Goal: Information Seeking & Learning: Learn about a topic

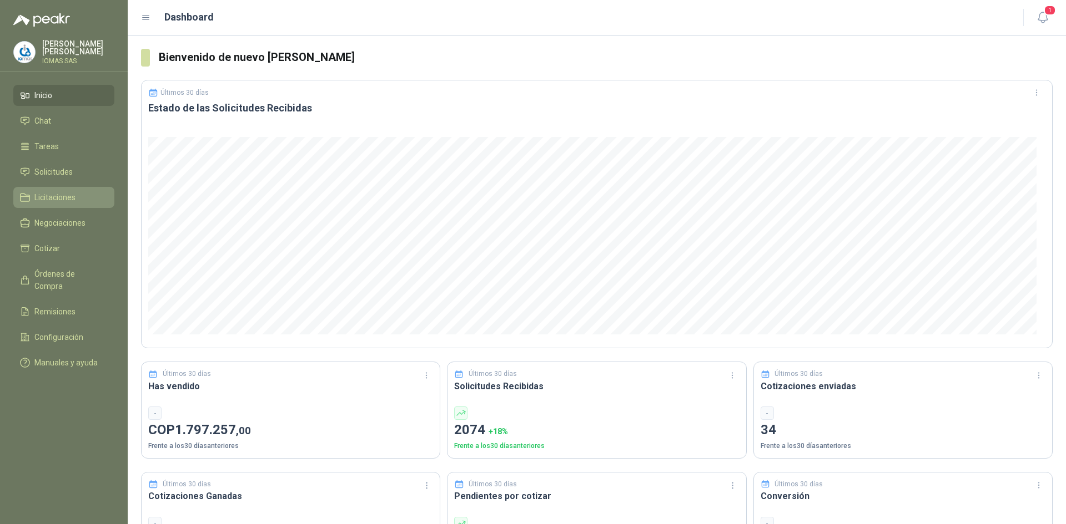
click at [77, 200] on li "Licitaciones" at bounding box center [64, 197] width 88 height 12
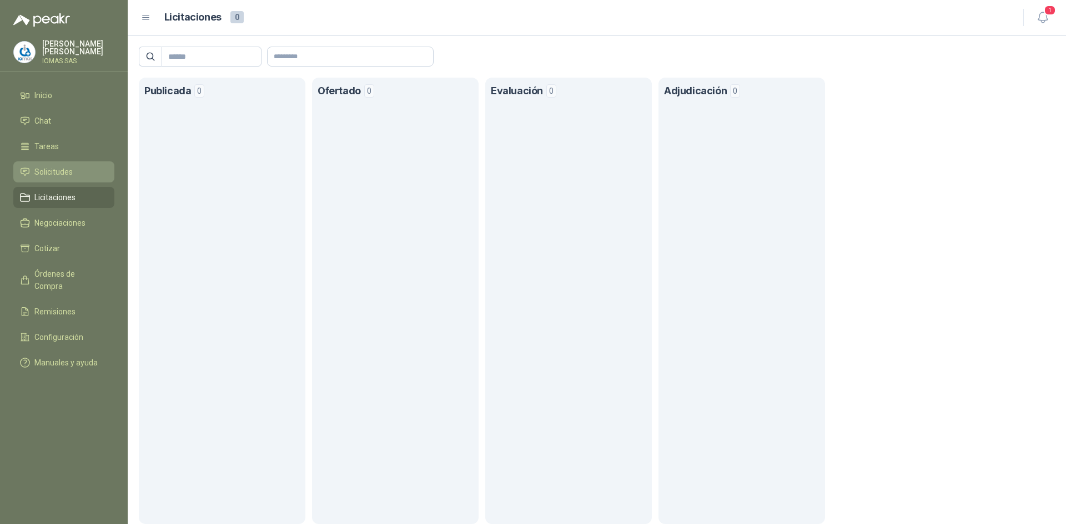
click at [60, 170] on span "Solicitudes" at bounding box center [53, 172] width 38 height 12
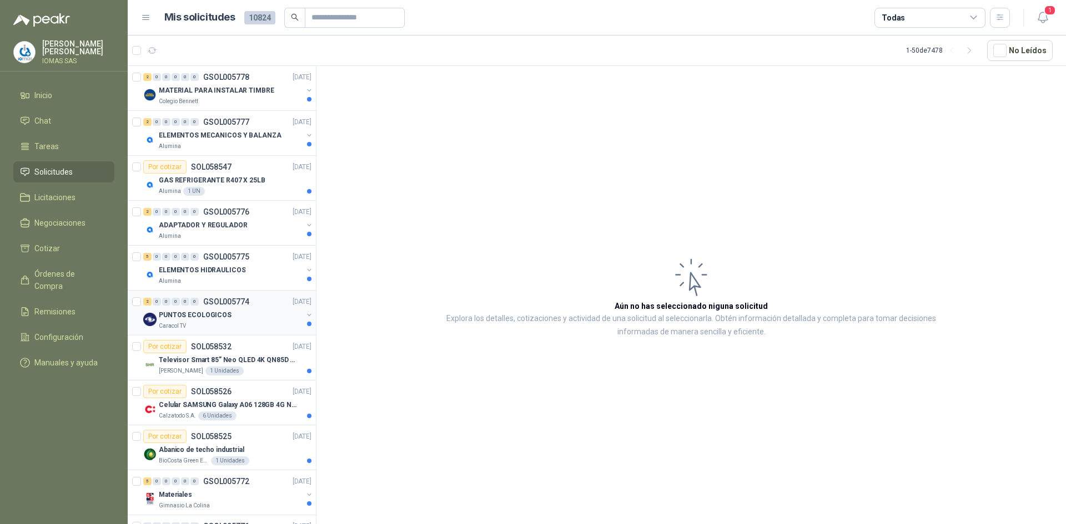
click at [192, 327] on div "Caracol TV" at bounding box center [231, 326] width 144 height 9
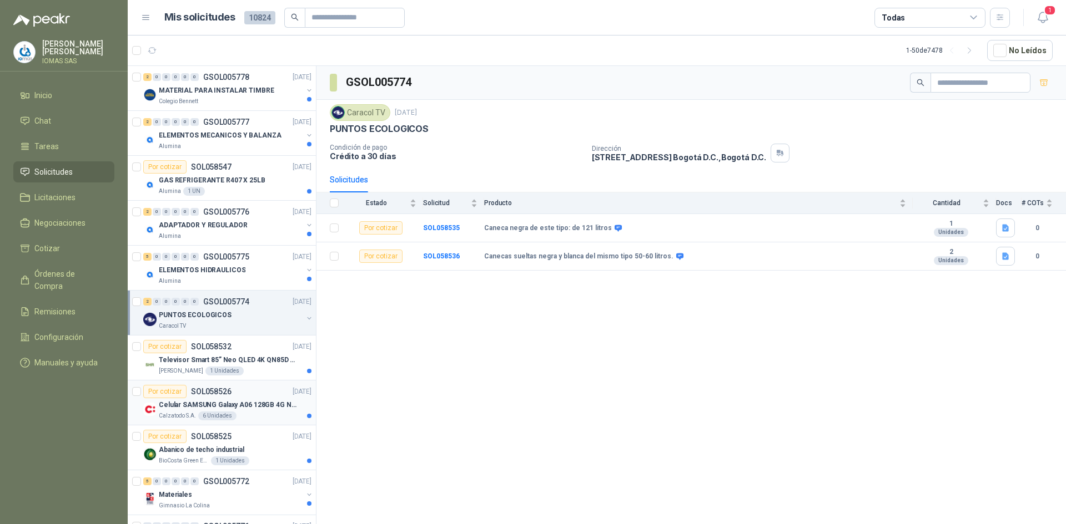
click at [249, 412] on div "Calzatodo S.A. 6 Unidades" at bounding box center [235, 416] width 153 height 9
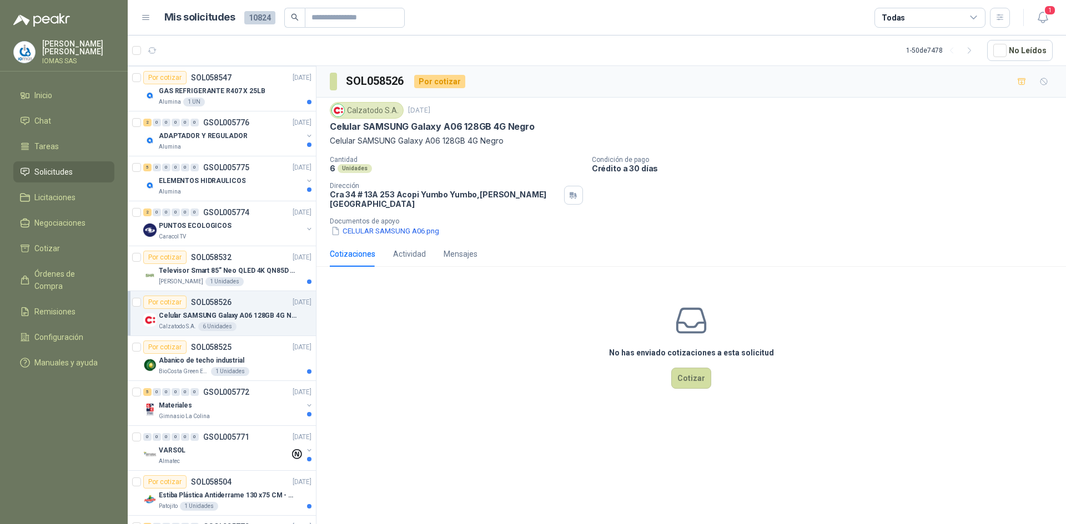
scroll to position [167, 0]
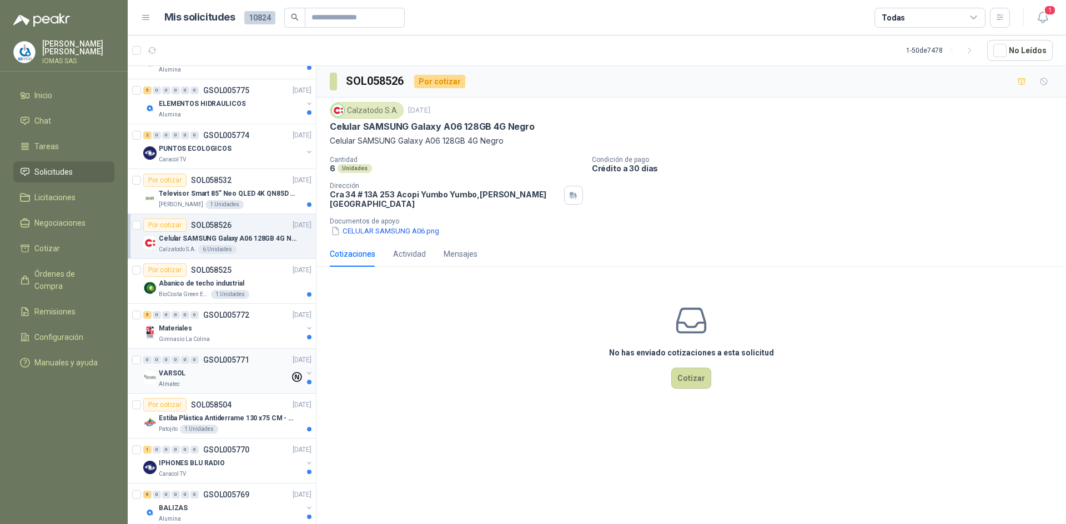
click at [243, 376] on div "VARSOL" at bounding box center [224, 373] width 131 height 13
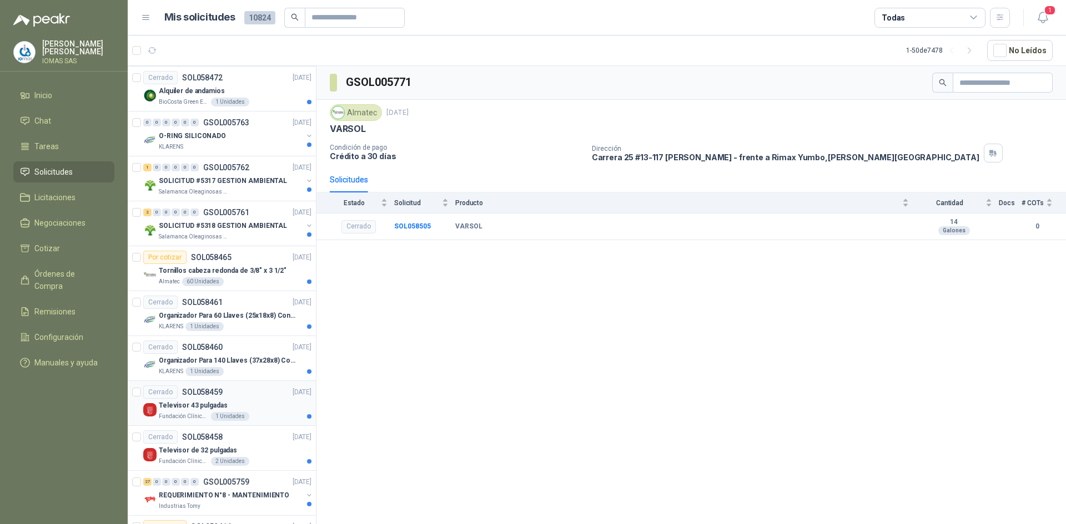
scroll to position [999, 0]
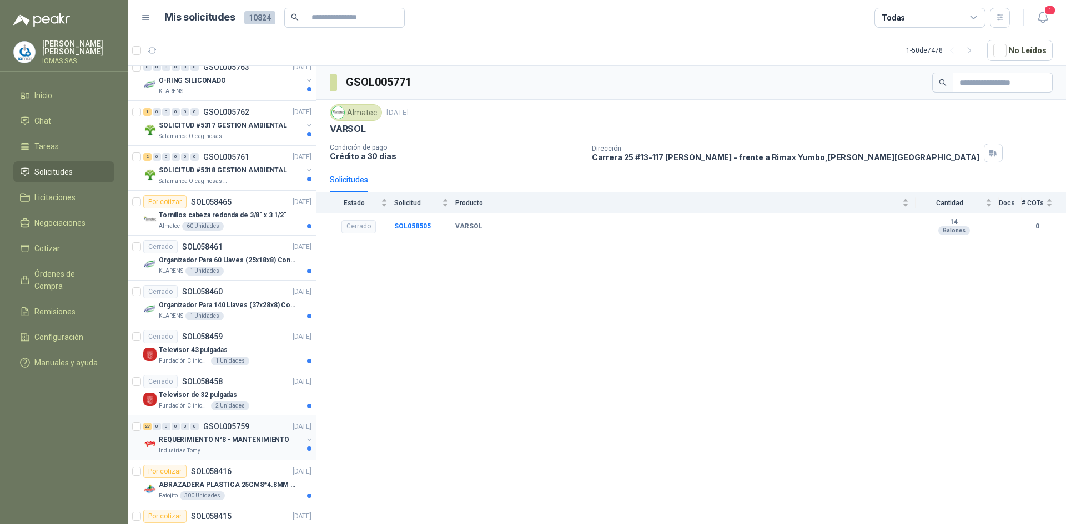
click at [265, 438] on p "REQUERIMIENTO N°8 - MANTENIMIENTO" at bounding box center [224, 440] width 130 height 11
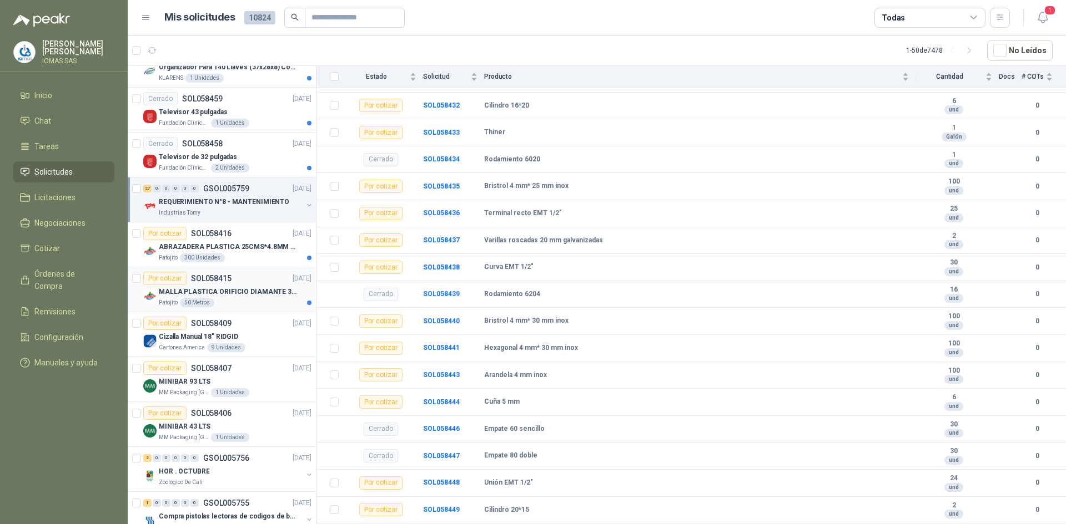
scroll to position [1221, 0]
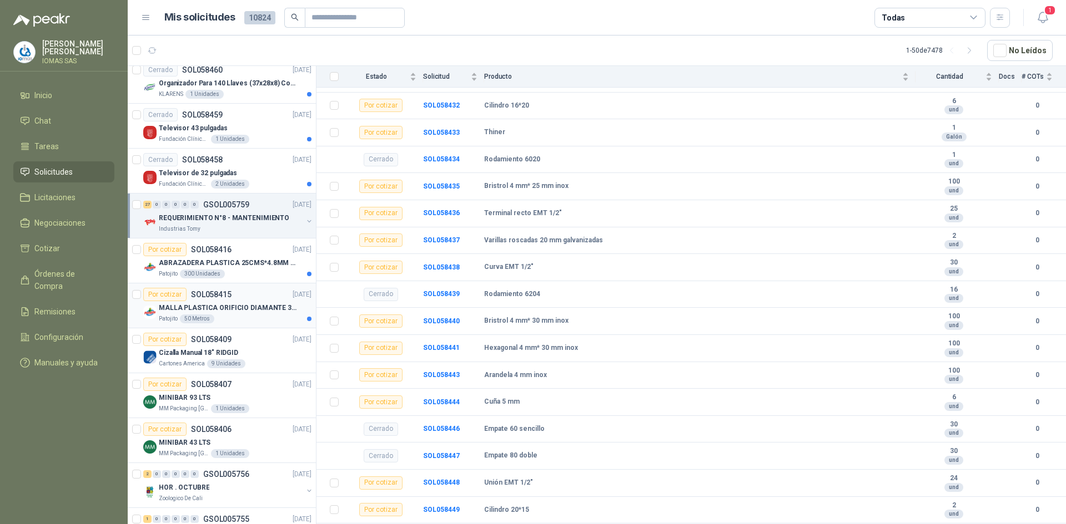
click at [252, 316] on div "Patojito 50 Metros" at bounding box center [235, 319] width 153 height 9
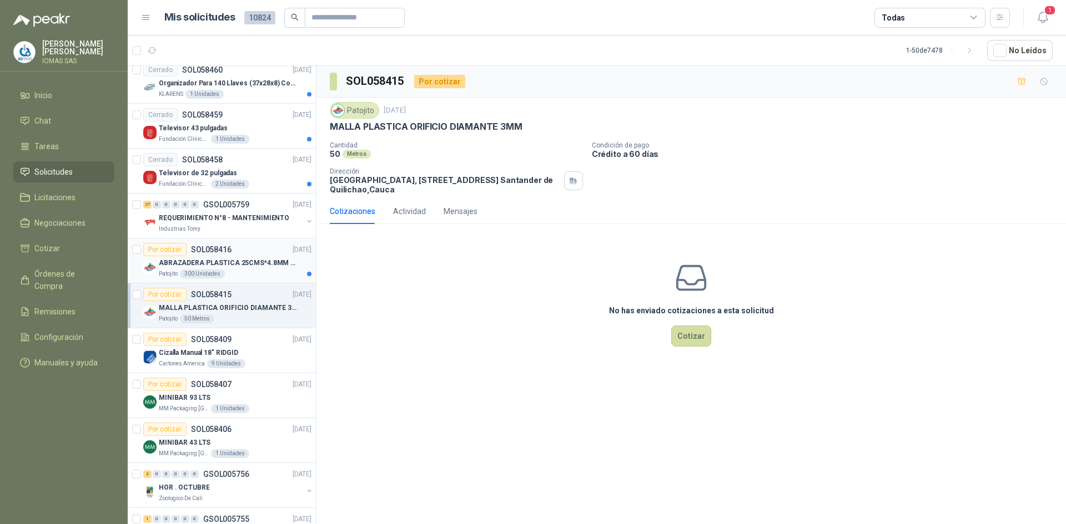
click at [269, 267] on p "ABRAZADERA PLASTICA 25CMS*4.8MM NEGRA" at bounding box center [228, 263] width 138 height 11
click at [276, 175] on div "Televisor de 32 pulgadas" at bounding box center [235, 173] width 153 height 13
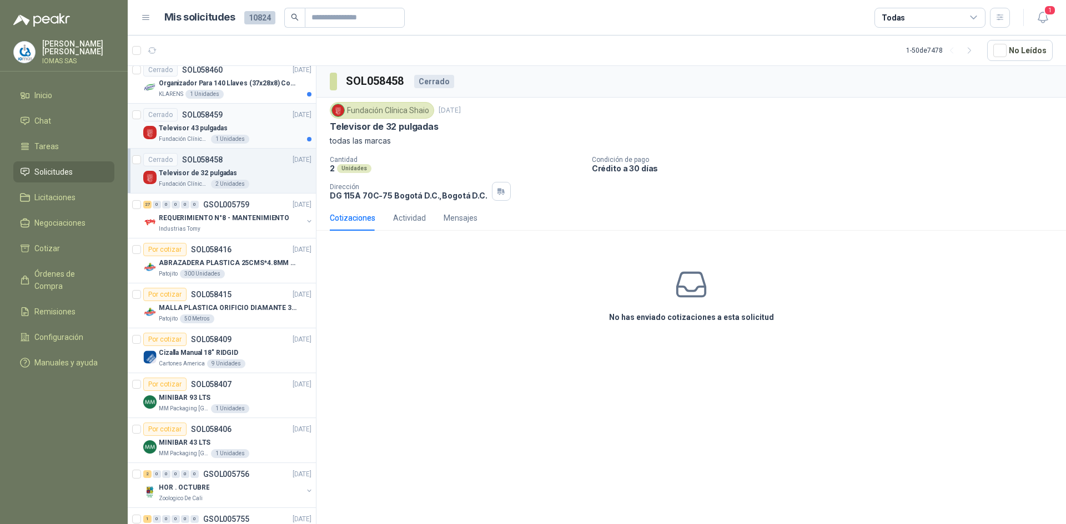
click at [254, 128] on div "Televisor 43 pulgadas" at bounding box center [235, 128] width 153 height 13
click at [269, 85] on p "Organizador Para 140 Llaves (37x28x8) Con Cerradura" at bounding box center [228, 83] width 138 height 11
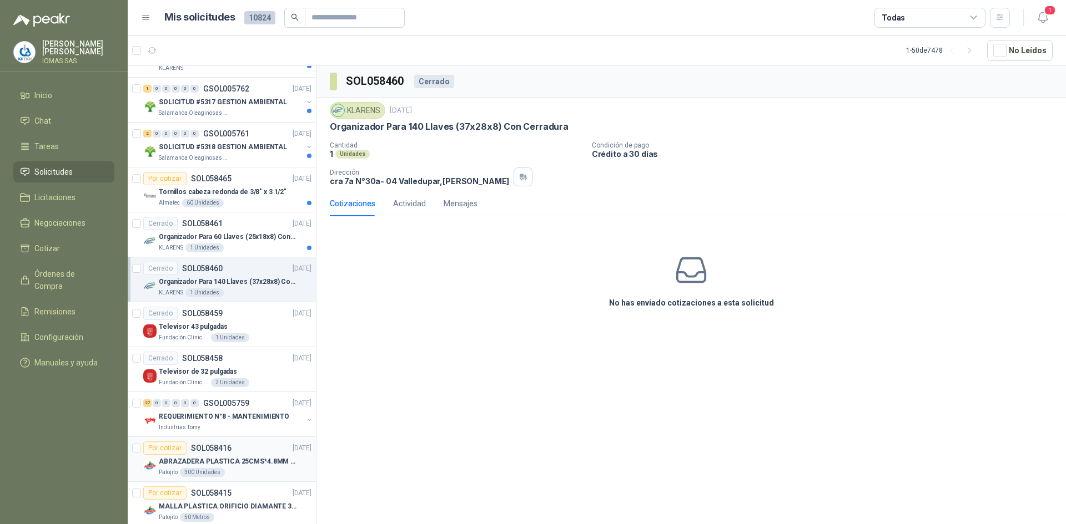
scroll to position [999, 0]
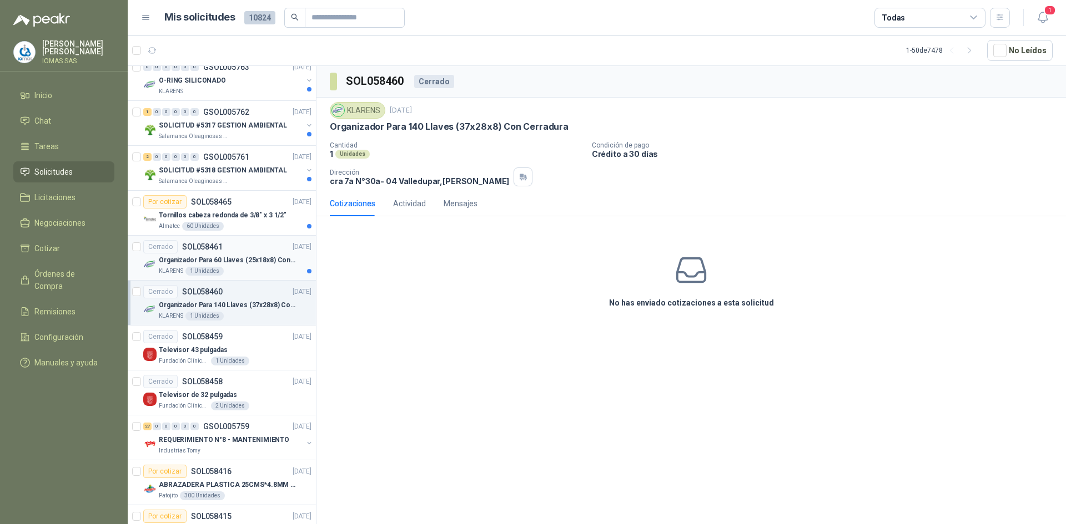
click at [248, 244] on div "Cerrado SOL058461 [DATE]" at bounding box center [227, 246] width 168 height 13
click at [243, 213] on p "Tornillos cabeza redonda de 3/8" x 3 1/2"" at bounding box center [223, 215] width 128 height 11
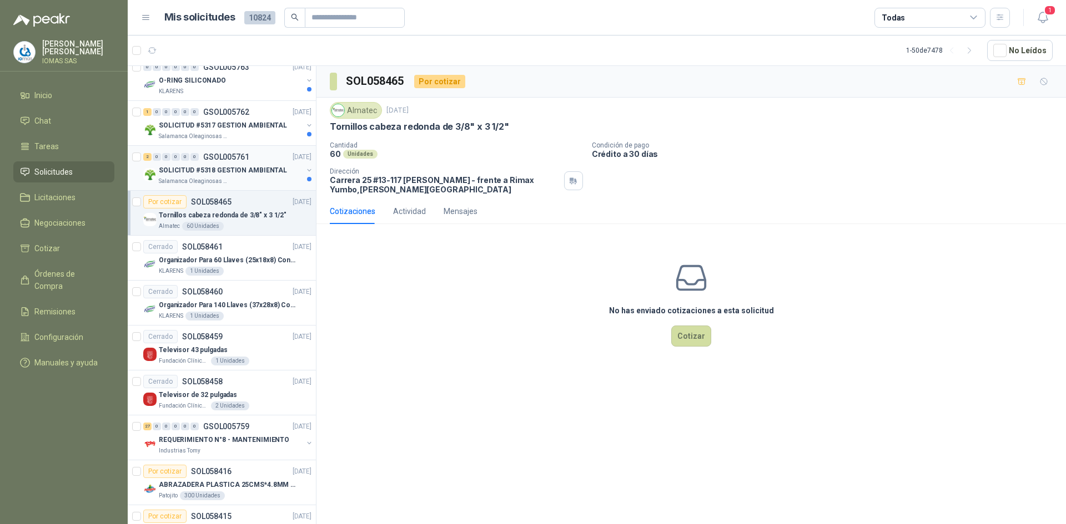
click at [248, 172] on p "SOLICITUD #5318 GESTION AMBIENTAL" at bounding box center [223, 170] width 128 height 11
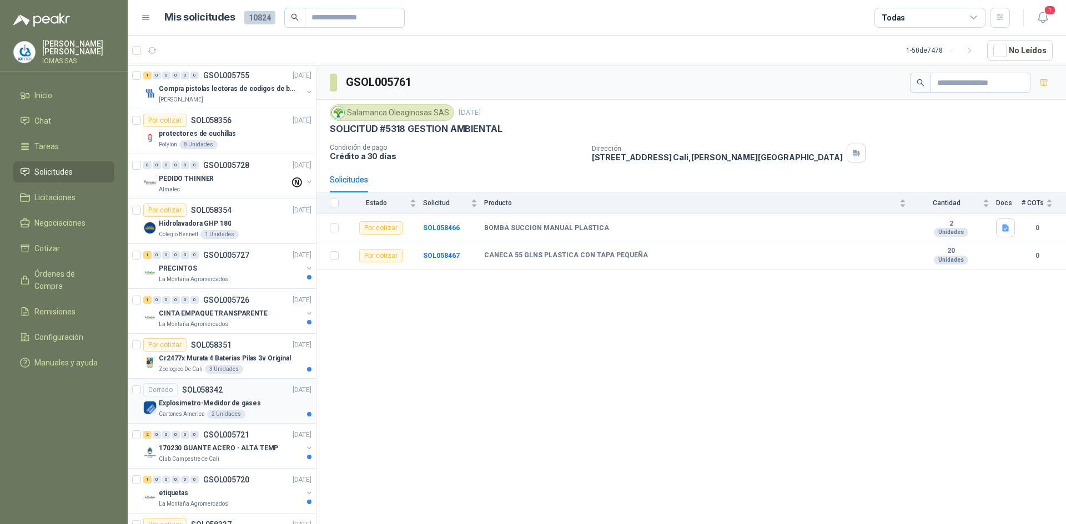
scroll to position [1801, 0]
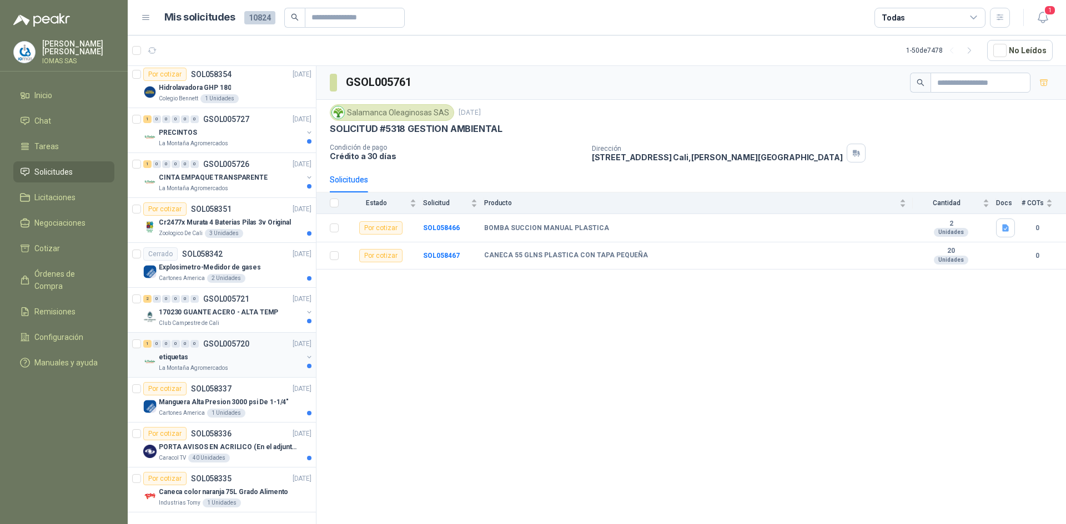
click at [278, 373] on div "1 0 0 0 0 0 GSOL005720 [DATE] etiquetas La Montaña Agromercados" at bounding box center [222, 355] width 188 height 45
click at [265, 462] on div "Caracol TV 40 Unidades" at bounding box center [235, 458] width 153 height 9
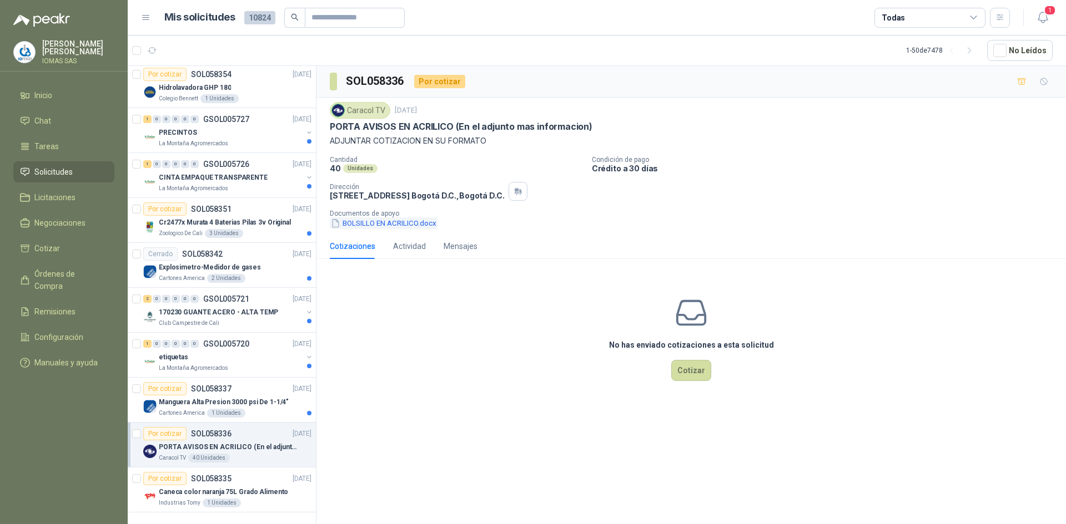
click at [355, 223] on button "BOLSILLO EN ACRILICO.docx" at bounding box center [384, 224] width 108 height 12
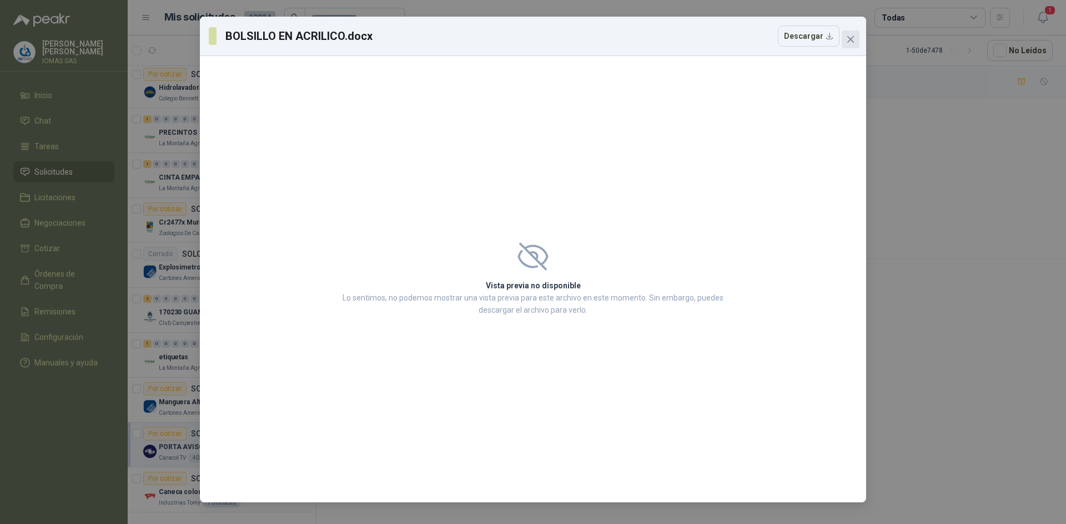
click at [849, 39] on icon "close" at bounding box center [850, 39] width 9 height 9
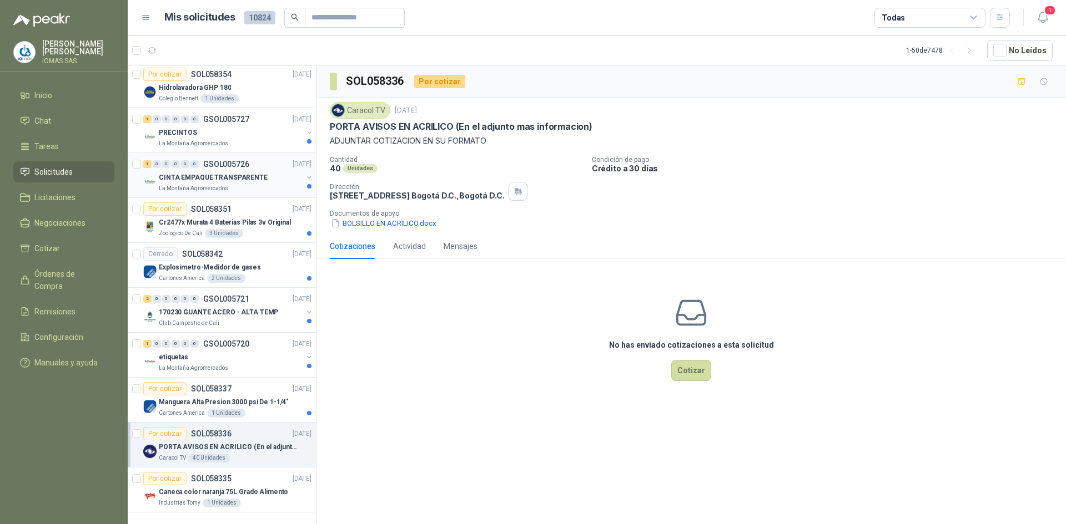
click at [253, 173] on p "CINTA EMPAQUE TRANSPARENTE" at bounding box center [213, 178] width 109 height 11
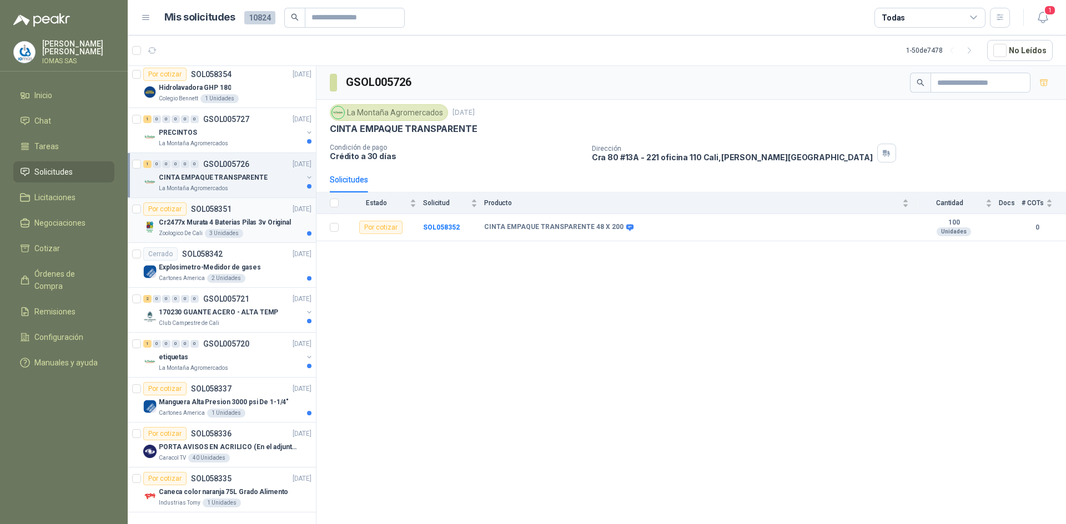
click at [276, 239] on article "Por cotizar SOL058351 [DATE] Cr2477x Murata 4 Baterias Pilas 3v Original Zoolog…" at bounding box center [222, 220] width 188 height 45
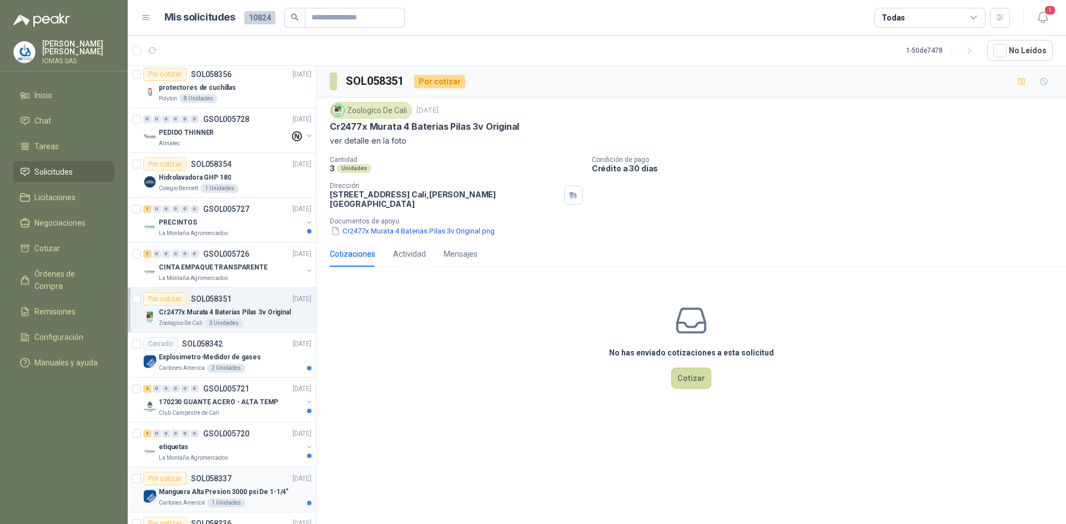
scroll to position [1690, 0]
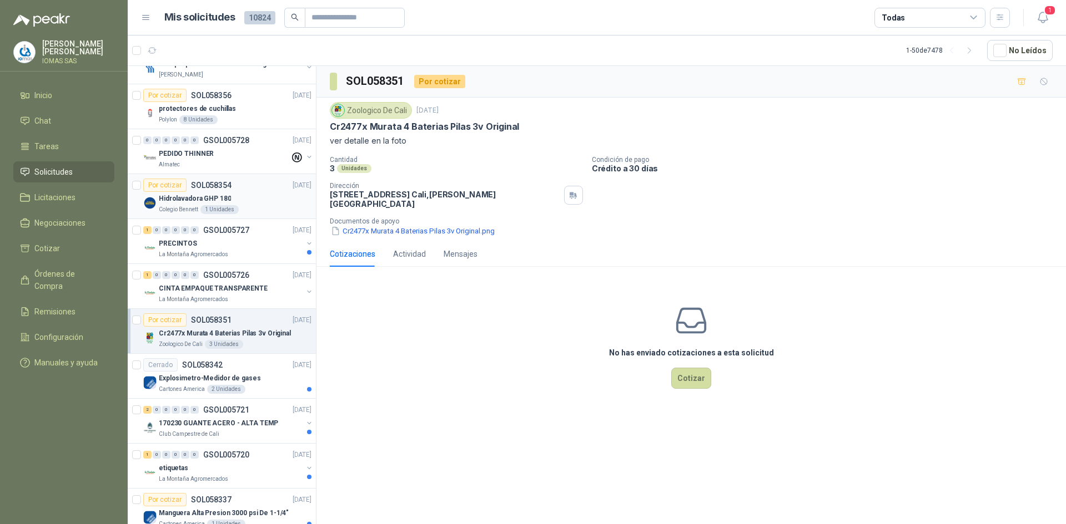
click at [251, 200] on div "Hidrolavadora GHP 180" at bounding box center [235, 198] width 153 height 13
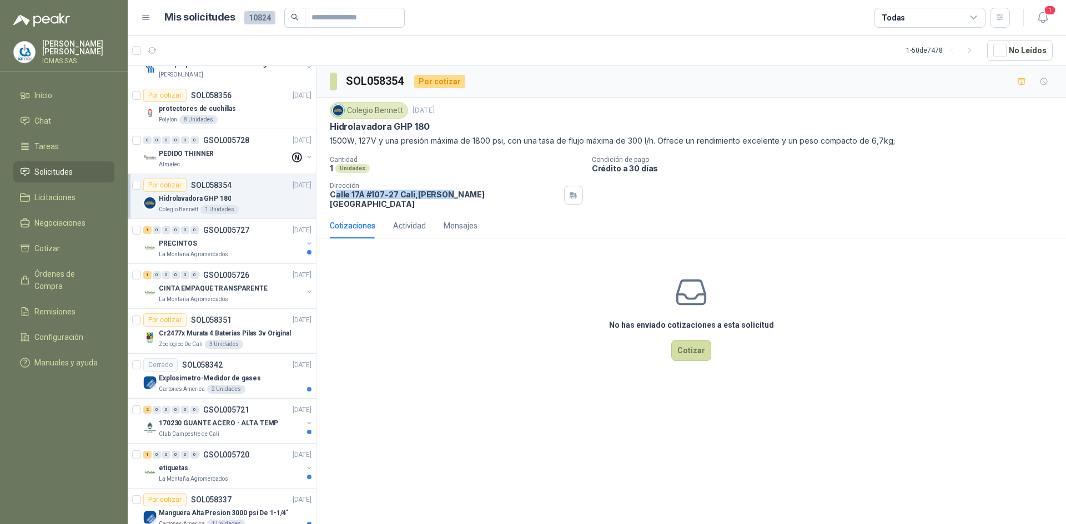
drag, startPoint x: 337, startPoint y: 197, endPoint x: 441, endPoint y: 193, distance: 103.9
click at [441, 193] on p "[STREET_ADDRESS][PERSON_NAME]" at bounding box center [445, 199] width 230 height 19
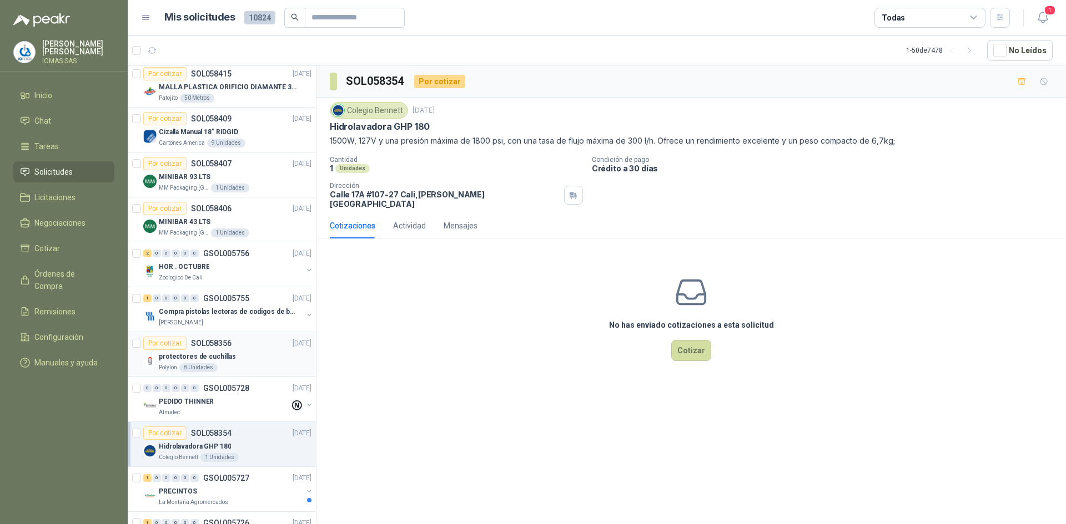
scroll to position [1413, 0]
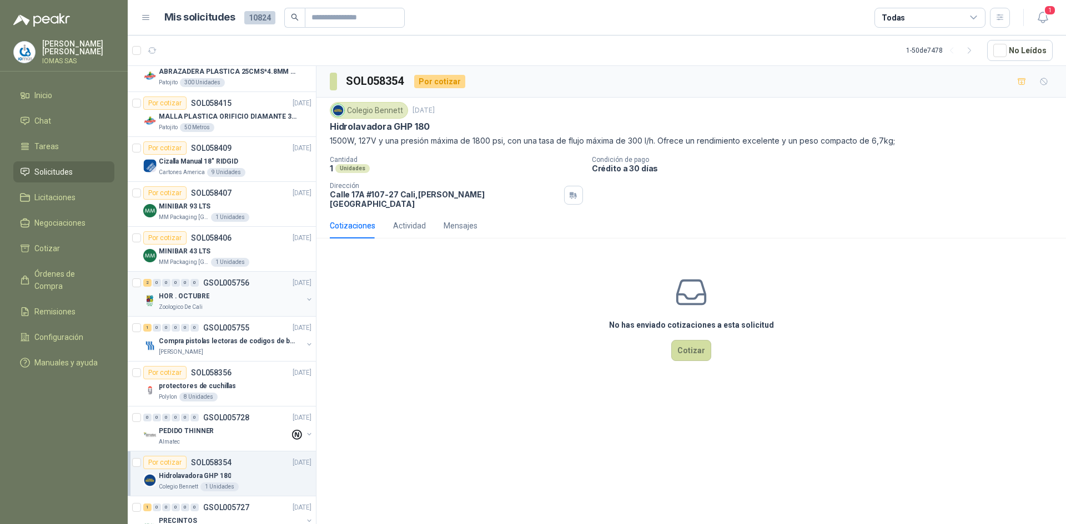
click at [234, 306] on div "Zoologico De Cali" at bounding box center [231, 307] width 144 height 9
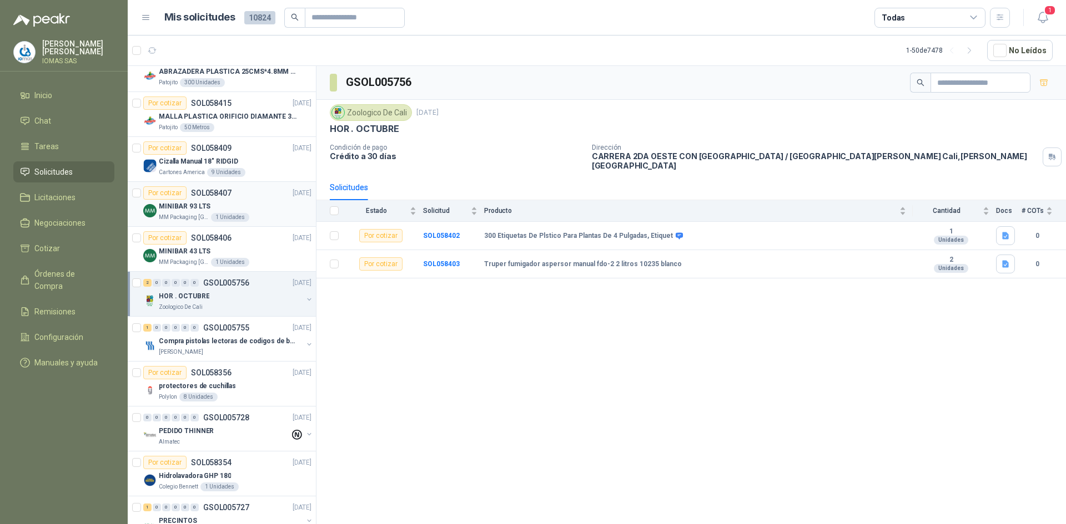
click at [273, 214] on div "MM Packaging [GEOGRAPHIC_DATA] 1 Unidades" at bounding box center [235, 217] width 153 height 9
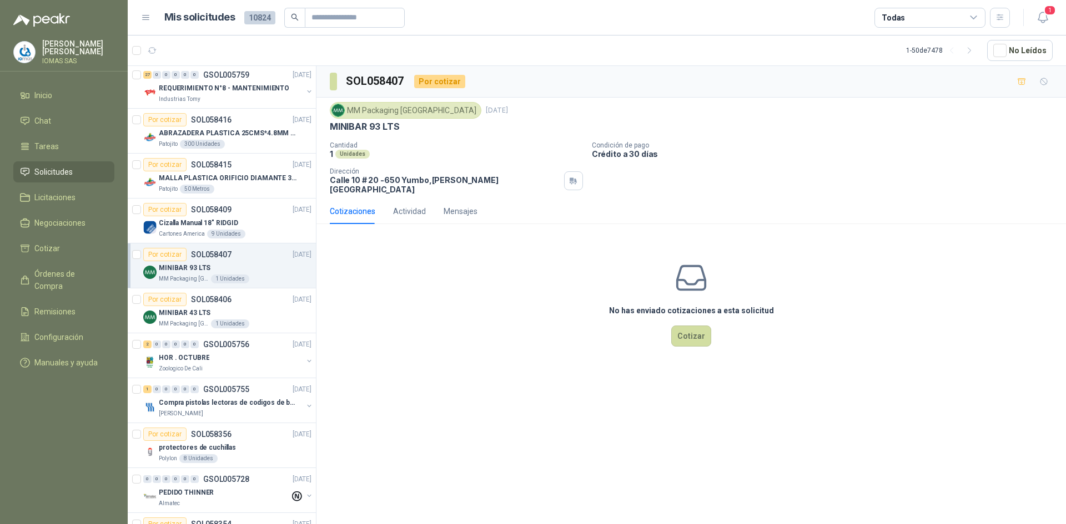
scroll to position [1302, 0]
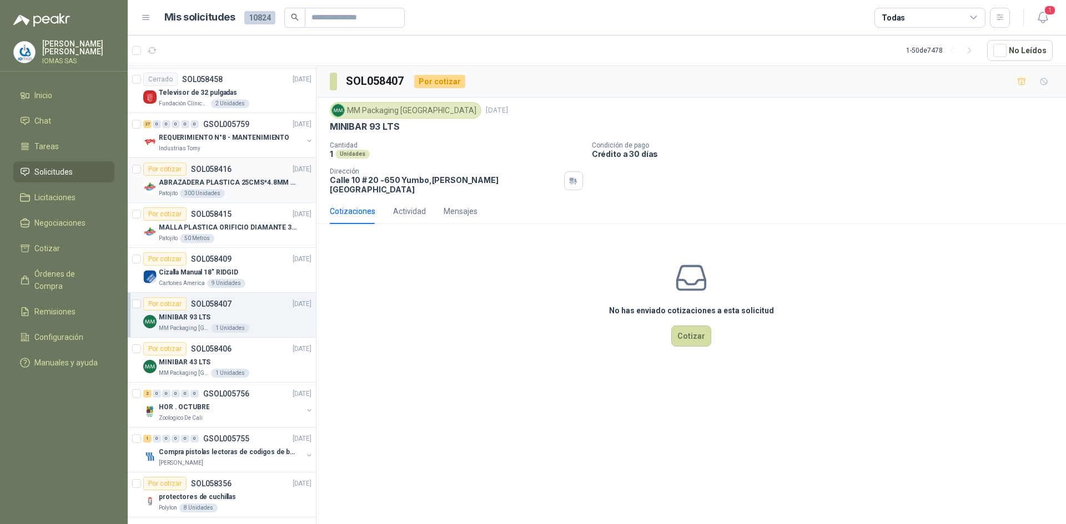
click at [241, 186] on p "ABRAZADERA PLASTICA 25CMS*4.8MM NEGRA" at bounding box center [228, 183] width 138 height 11
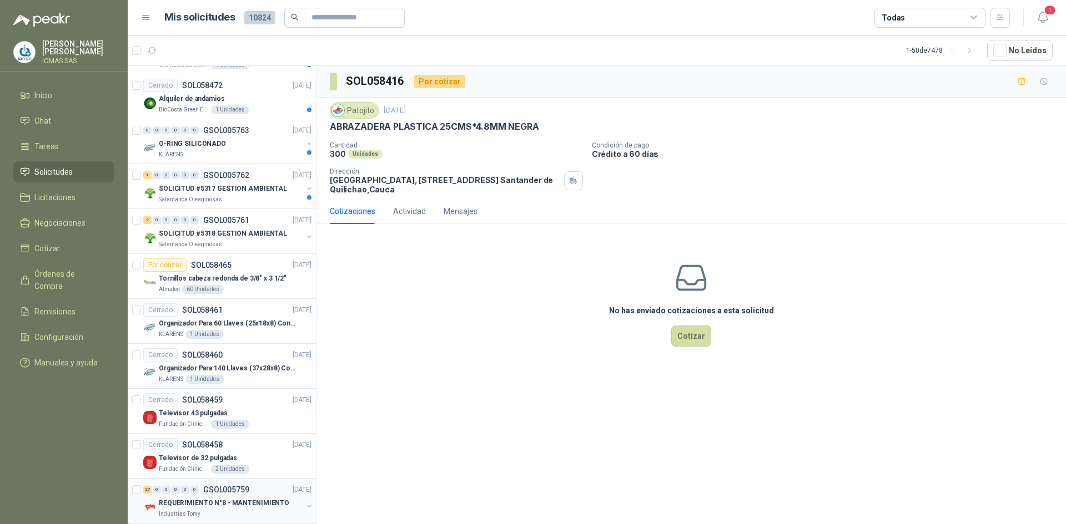
scroll to position [913, 0]
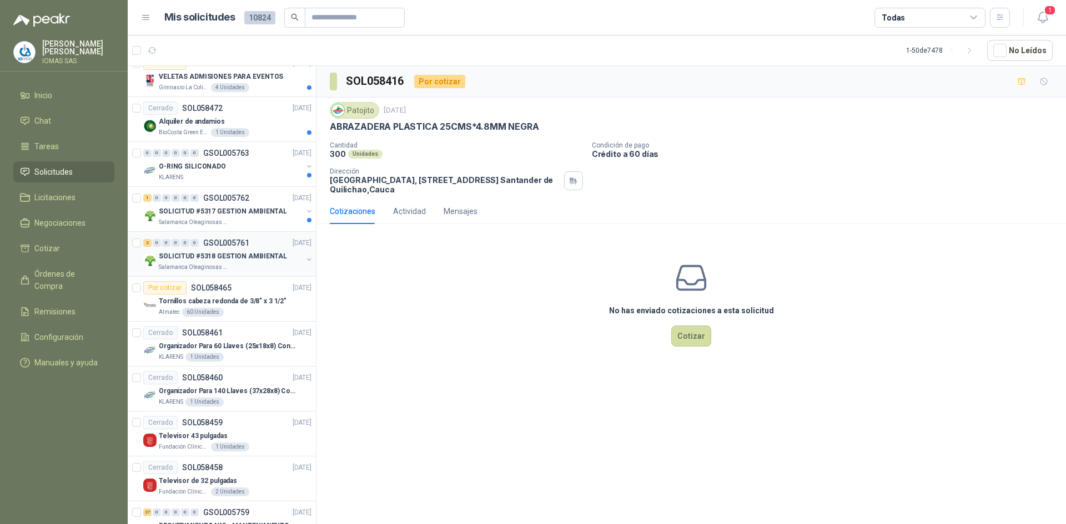
click at [237, 263] on div "Salamanca Oleaginosas SAS" at bounding box center [231, 267] width 144 height 9
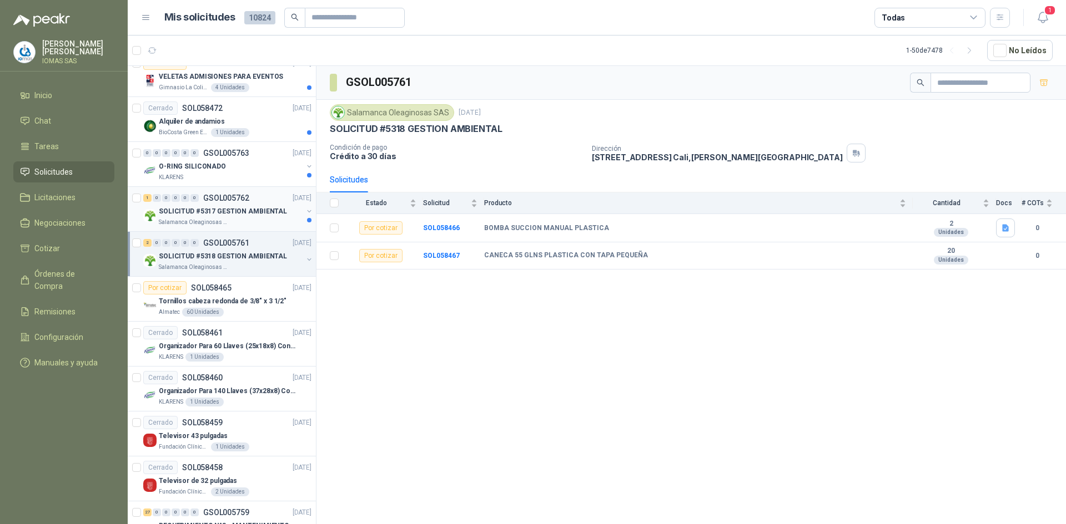
click at [235, 231] on div "1 0 0 0 0 0 GSOL005762 [DATE] SOLICITUD #5317 GESTION AMBIENTAL Salamanca Oleag…" at bounding box center [222, 209] width 188 height 45
click at [235, 173] on div "KLARENS" at bounding box center [231, 177] width 144 height 9
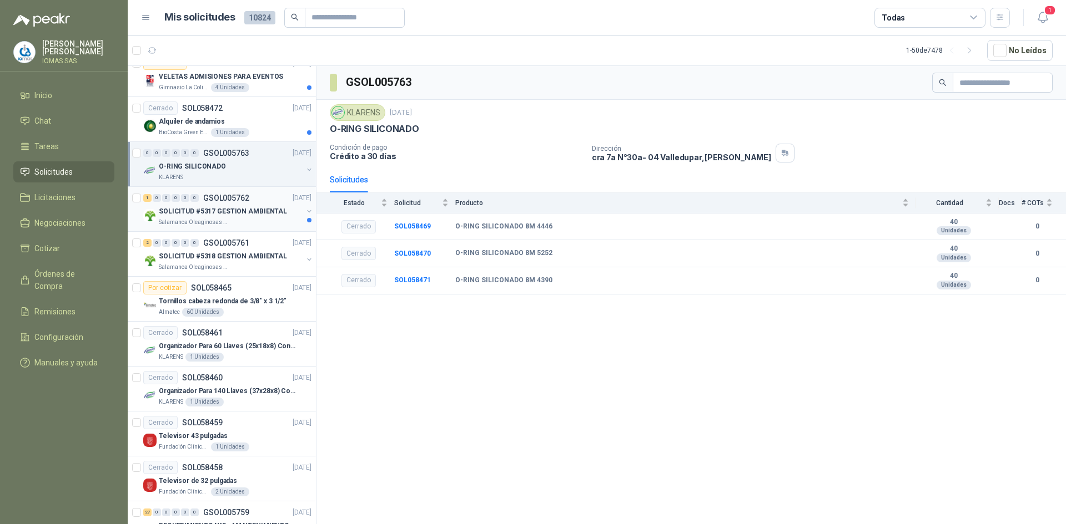
click at [221, 211] on p "SOLICITUD #5317 GESTION AMBIENTAL" at bounding box center [223, 211] width 128 height 11
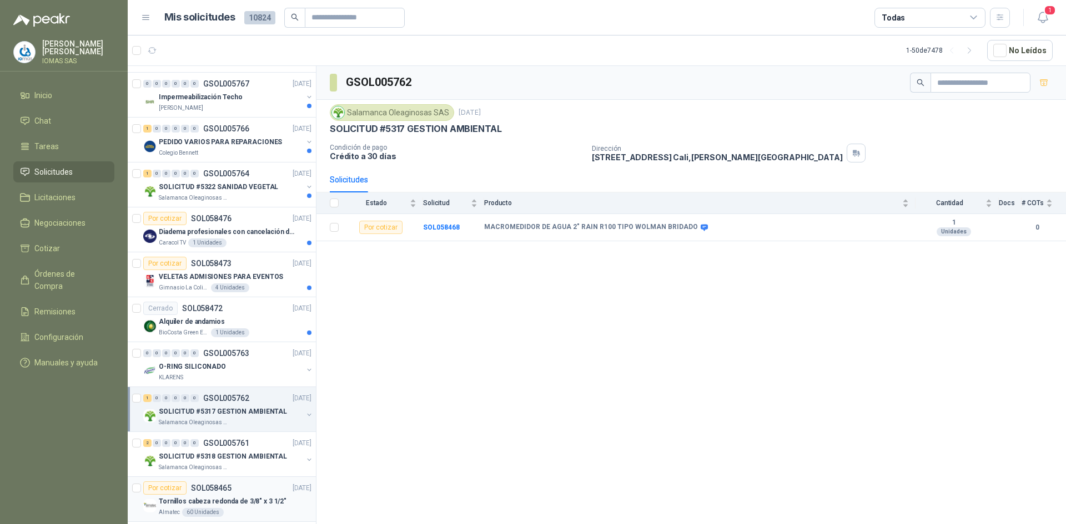
scroll to position [691, 0]
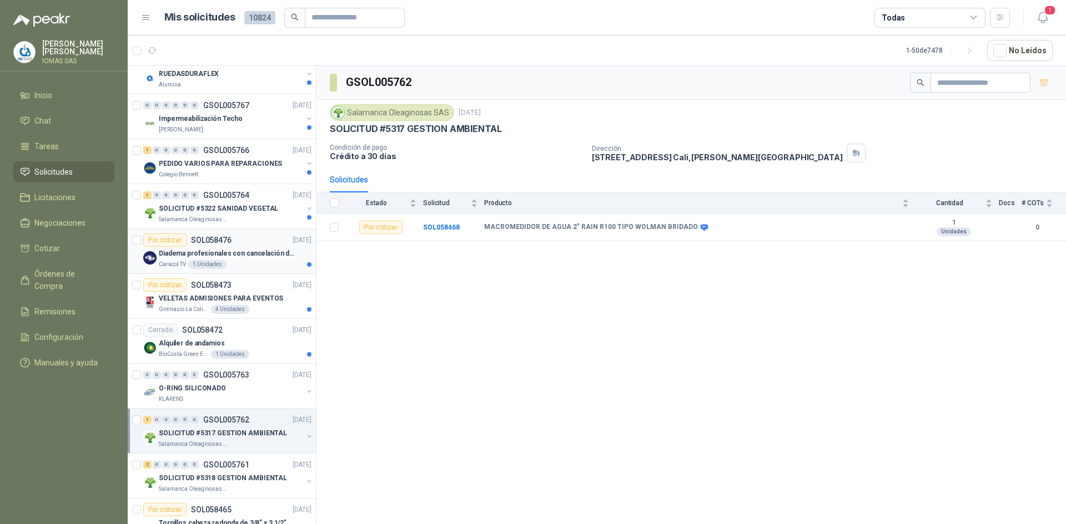
click at [240, 258] on p "Diadema profesionales con cancelación de ruido en micrófono" at bounding box center [228, 254] width 138 height 11
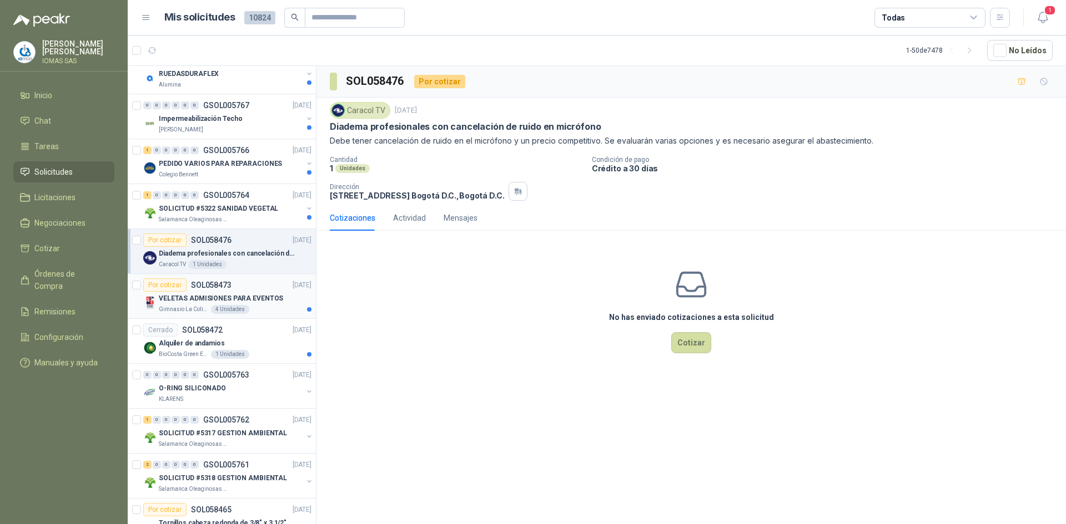
click at [250, 302] on p "VELETAS ADMISIONES PARA EVENTOS" at bounding box center [221, 299] width 124 height 11
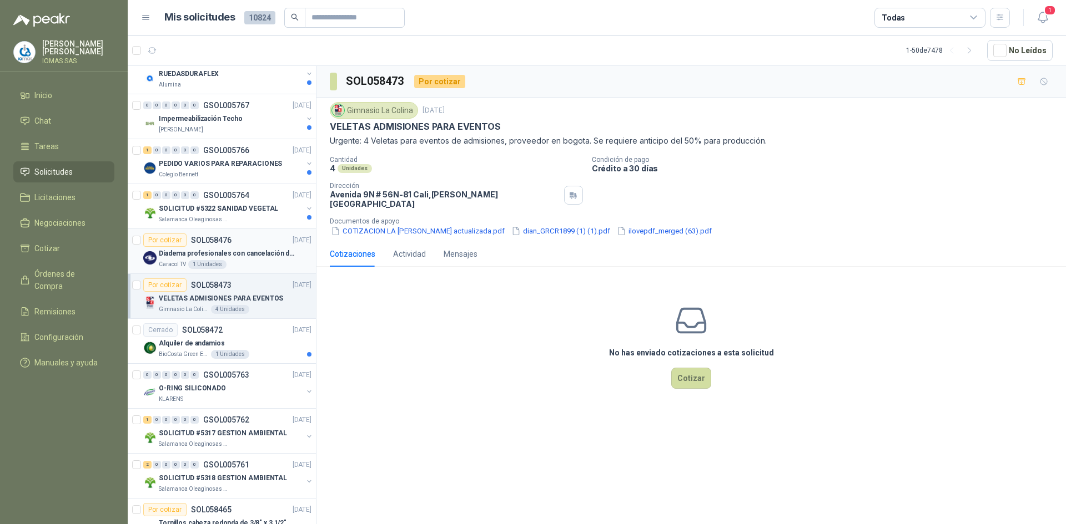
click at [235, 264] on div "Caracol TV 1 Unidades" at bounding box center [235, 264] width 153 height 9
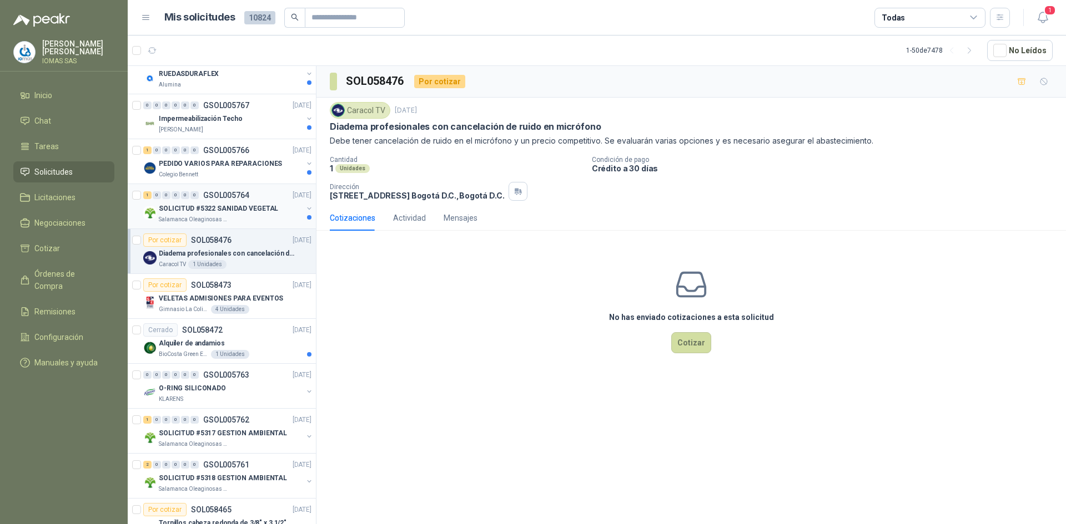
click at [215, 214] on div "SOLICITUD #5322 SANIDAD VEGETAL" at bounding box center [231, 208] width 144 height 13
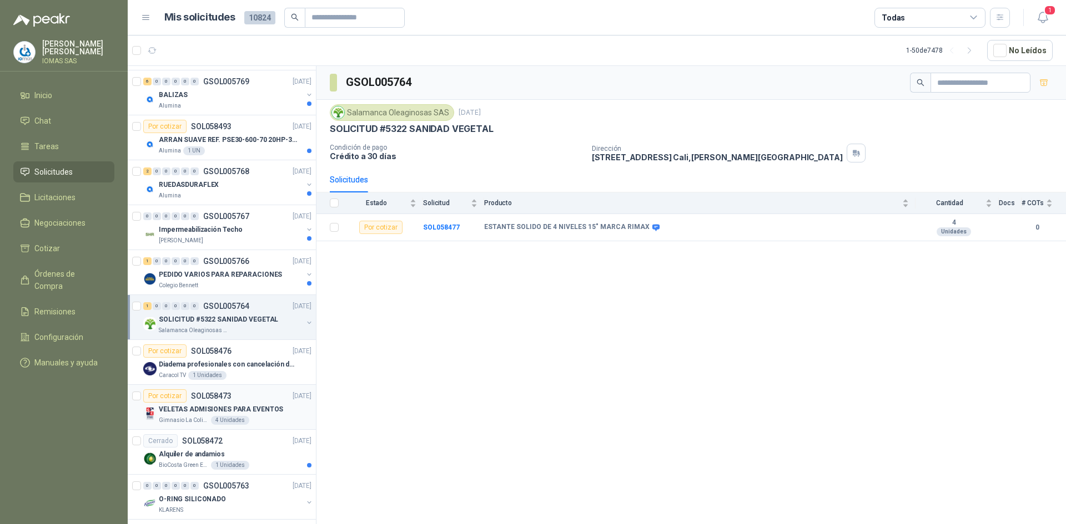
scroll to position [469, 0]
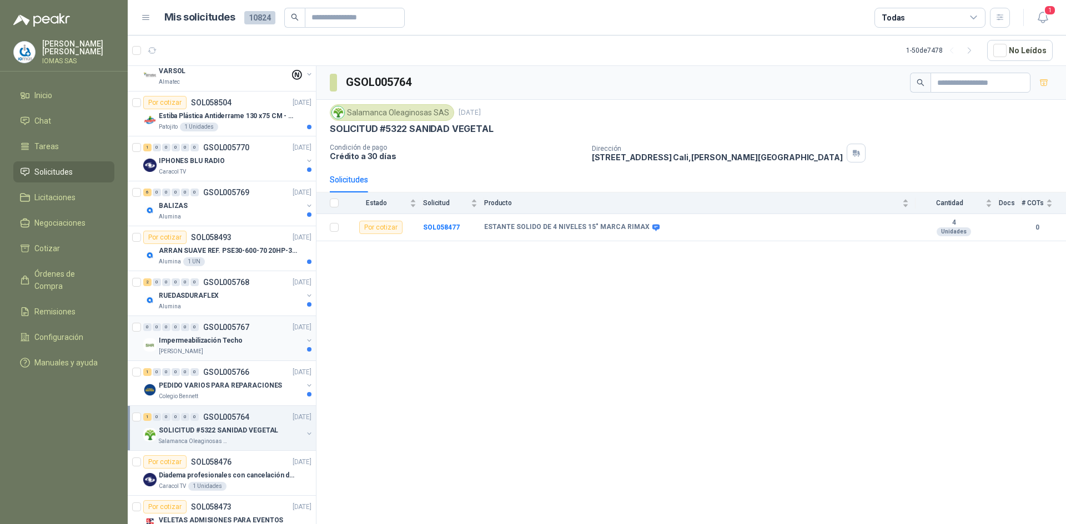
click at [248, 332] on div "0 0 0 0 0 0 GSOL005767 [DATE]" at bounding box center [228, 327] width 170 height 13
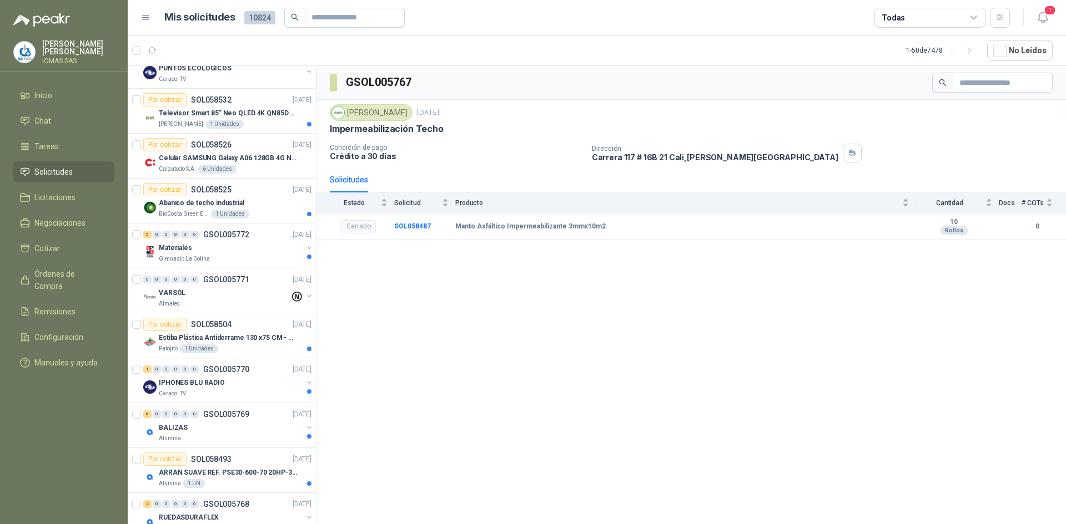
scroll to position [136, 0]
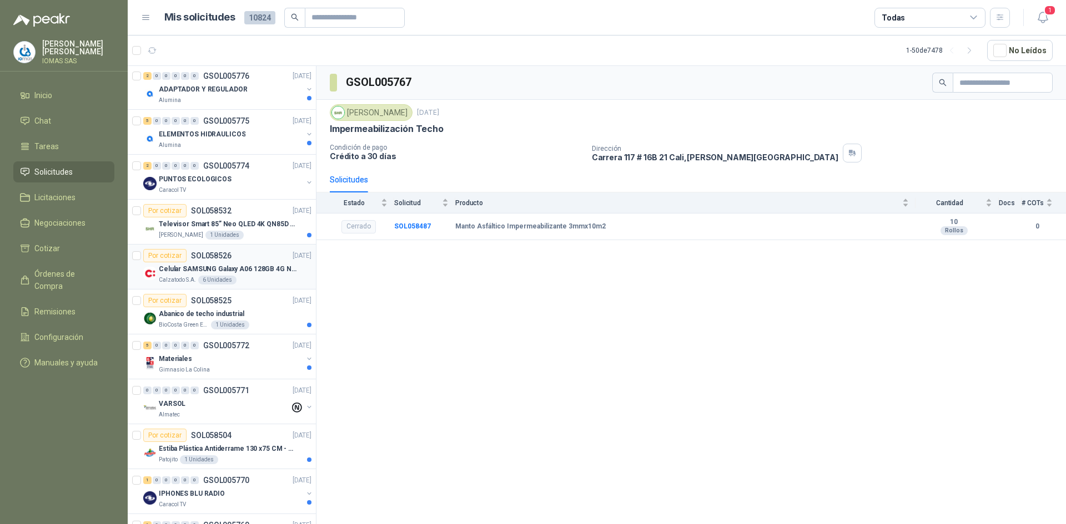
click at [275, 269] on p "Celular SAMSUNG Galaxy A06 128GB 4G Negro" at bounding box center [228, 269] width 138 height 11
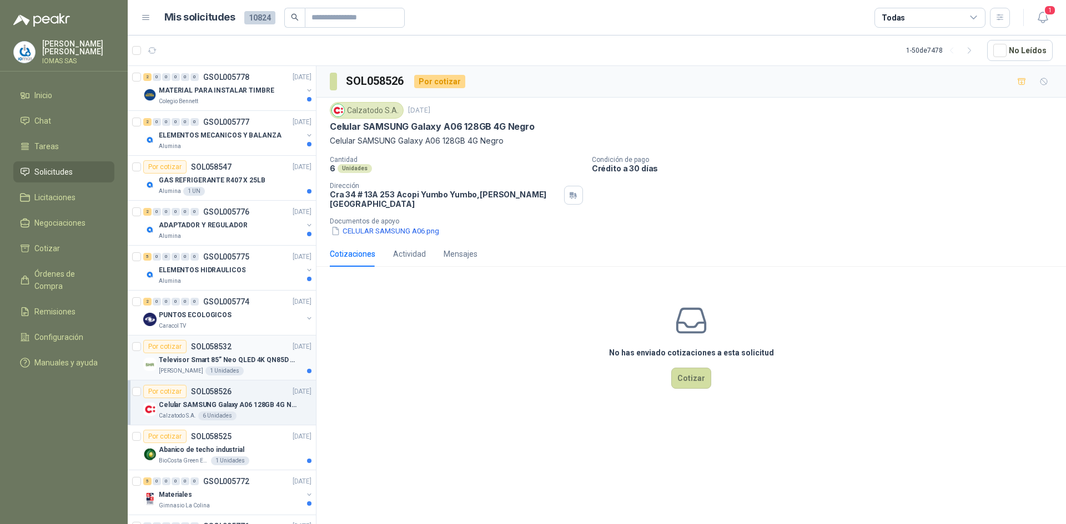
click at [254, 359] on p "Televisor Smart 85” Neo QLED 4K QN85D (QN85QN85DBKXZL)" at bounding box center [228, 360] width 138 height 11
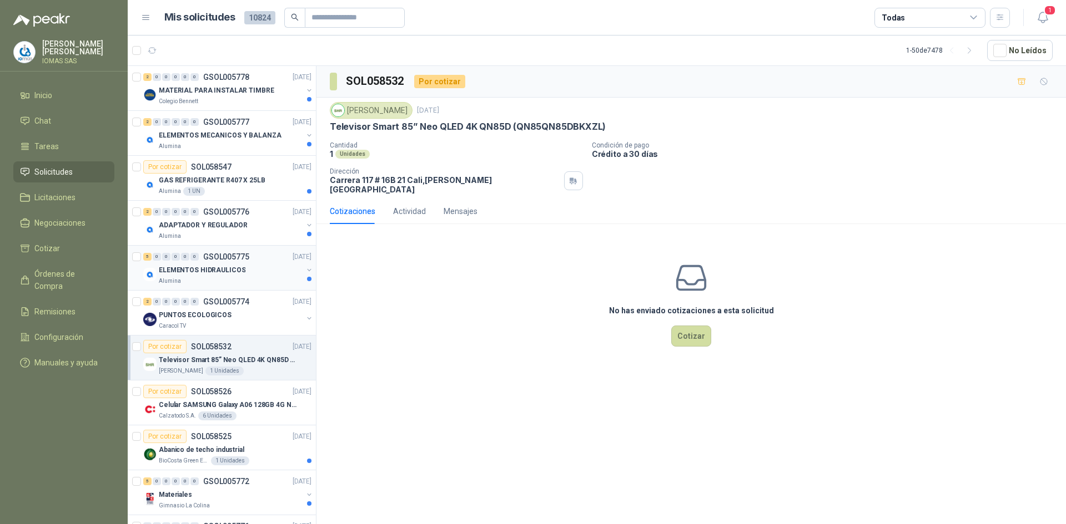
click at [221, 284] on div "Alumina" at bounding box center [231, 281] width 144 height 9
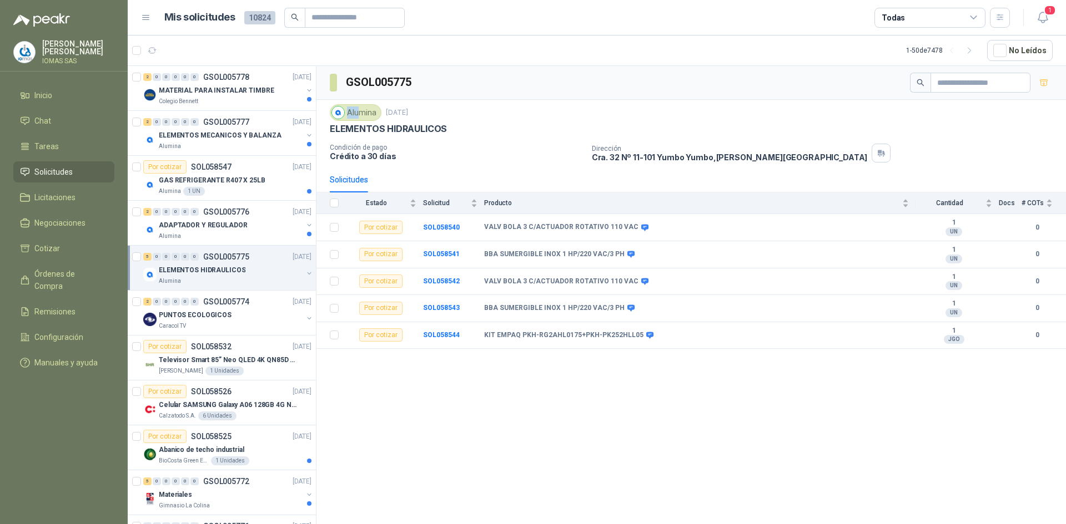
drag, startPoint x: 347, startPoint y: 112, endPoint x: 361, endPoint y: 110, distance: 14.1
click at [361, 110] on div "Alumina" at bounding box center [356, 112] width 52 height 17
drag, startPoint x: 493, startPoint y: 279, endPoint x: 562, endPoint y: 278, distance: 69.4
click at [562, 278] on b "VALV BOLA 3 C/ACTUADOR ROTATIVO 110 VAC" at bounding box center [561, 282] width 154 height 9
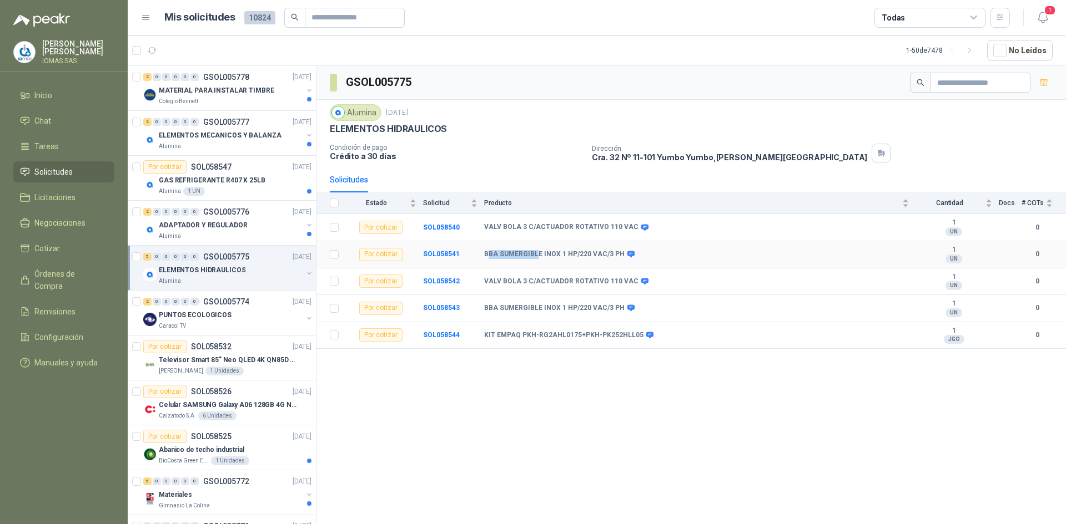
drag, startPoint x: 524, startPoint y: 256, endPoint x: 536, endPoint y: 256, distance: 11.7
click at [536, 256] on b "BBA SUMERGIBLE INOX 1 HP/220 VAC/3 PH" at bounding box center [554, 254] width 140 height 9
click at [511, 308] on b "BBA SUMERGIBLE INOX 1 HP/220 VAC/3 PH" at bounding box center [554, 308] width 140 height 9
click at [221, 225] on p "ADAPTADOR Y REGULADOR" at bounding box center [203, 225] width 88 height 11
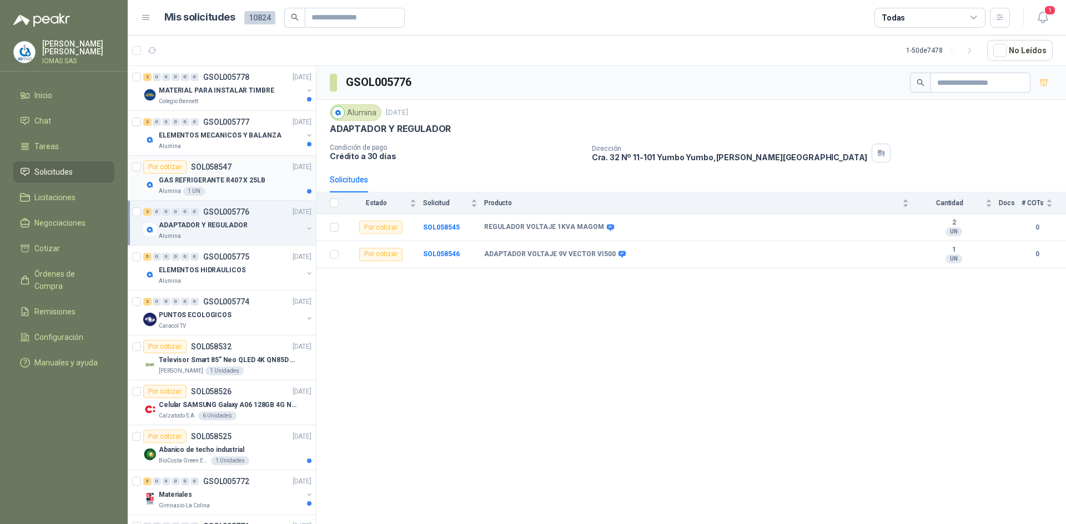
click at [219, 165] on p "SOL058547" at bounding box center [211, 167] width 41 height 8
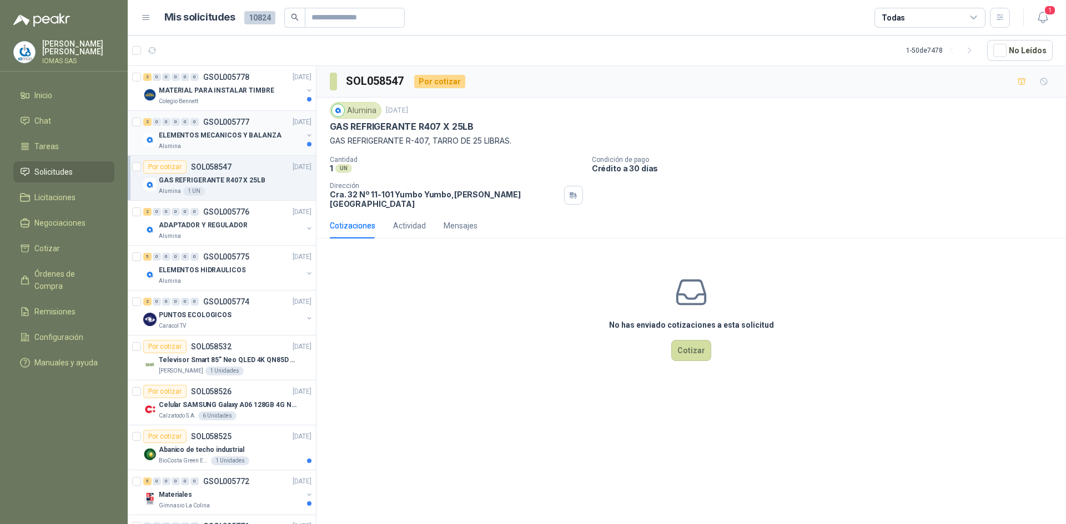
click at [245, 142] on div "ELEMENTOS MECANICOS Y BALANZA" at bounding box center [231, 135] width 144 height 13
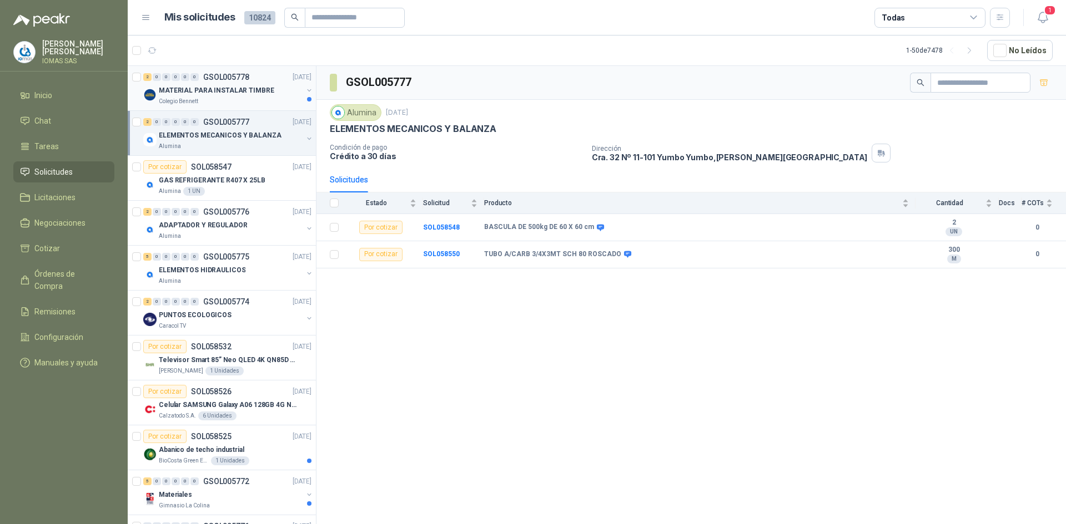
click at [260, 99] on div "Colegio Bennett" at bounding box center [231, 101] width 144 height 9
